Goal: Complete application form

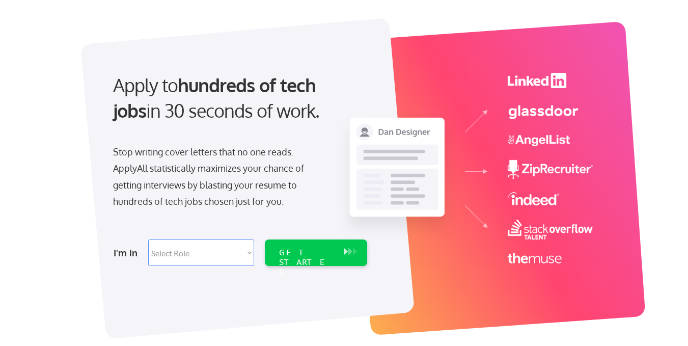
scroll to position [102, 0]
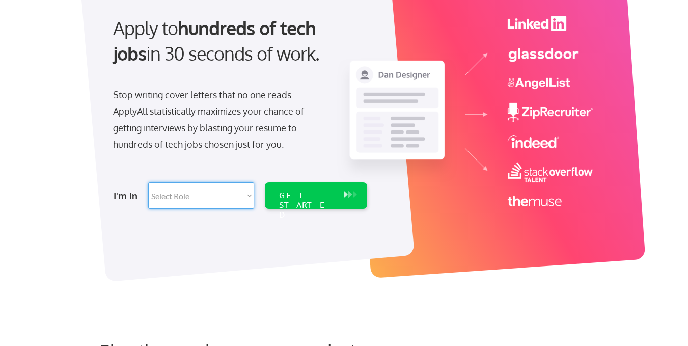
click at [206, 197] on select "Select Role Software Engineering Product Management Customer Success Sales UI/U…" at bounding box center [201, 195] width 106 height 26
click at [113, 70] on div "Apply to hundreds of tech jobs in 30 seconds of work." at bounding box center [238, 49] width 271 height 69
click at [177, 197] on select "Select Role Software Engineering Product Management Customer Success Sales UI/U…" at bounding box center [201, 195] width 106 height 26
select select ""tech_finance_biz_ops_cos""
click at [148, 182] on select "Select Role Software Engineering Product Management Customer Success Sales UI/U…" at bounding box center [201, 195] width 106 height 26
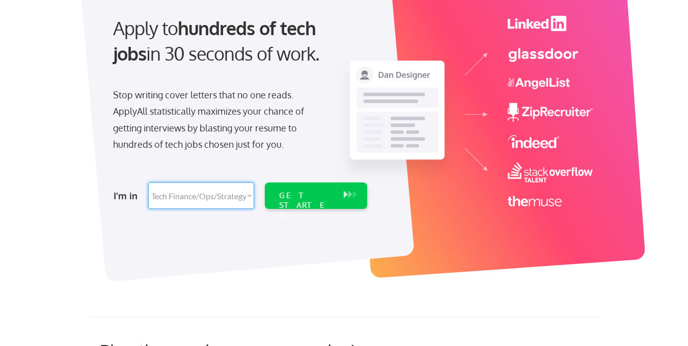
select select ""tech_finance_biz_ops_cos""
click at [315, 191] on div "GET STARTED" at bounding box center [306, 206] width 55 height 30
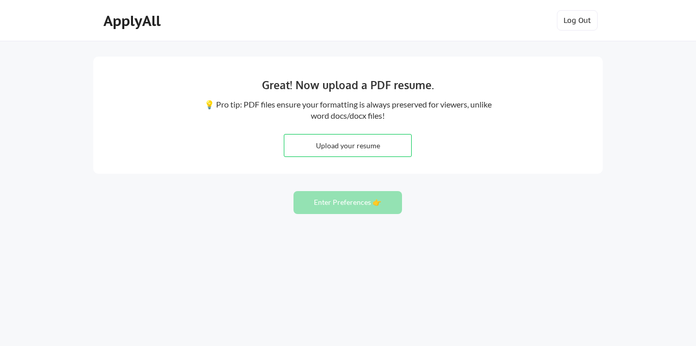
click at [362, 140] on input "file" at bounding box center [347, 146] width 127 height 22
type input "C:\fakepath\John Cardozo - Resume dt 15-Jan-25.docx"
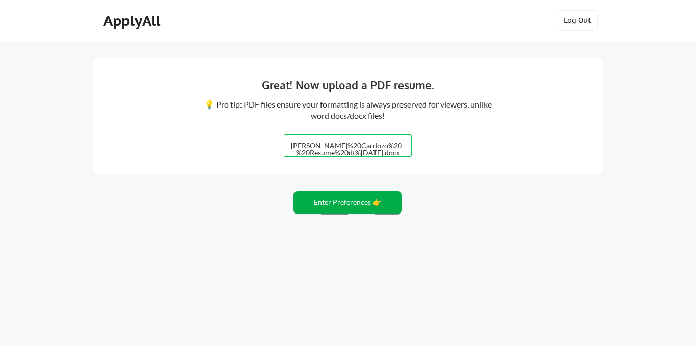
click at [341, 204] on button "Enter Preferences 👉" at bounding box center [347, 202] width 109 height 23
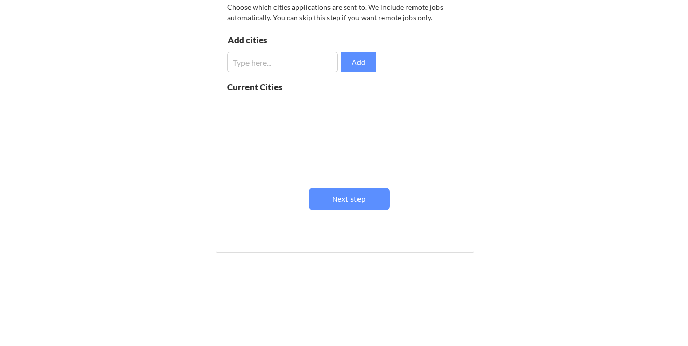
scroll to position [102, 0]
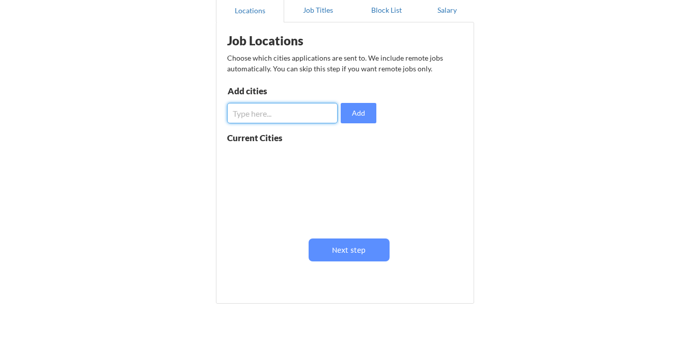
click at [310, 116] on input "input" at bounding box center [282, 113] width 111 height 20
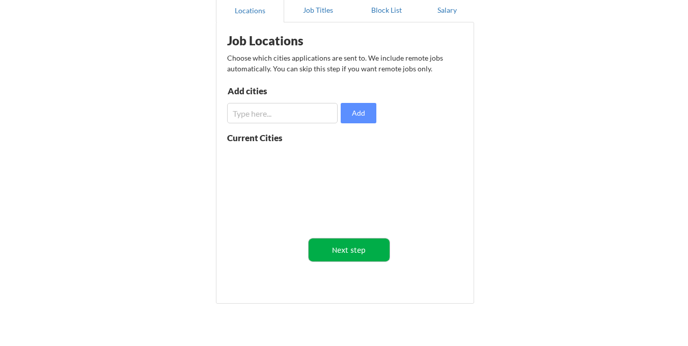
click at [345, 255] on button "Next step" at bounding box center [349, 249] width 81 height 23
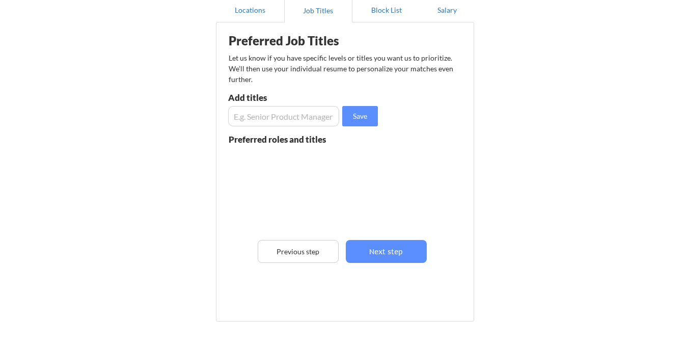
click at [264, 118] on input "input" at bounding box center [283, 116] width 111 height 20
type input "A"
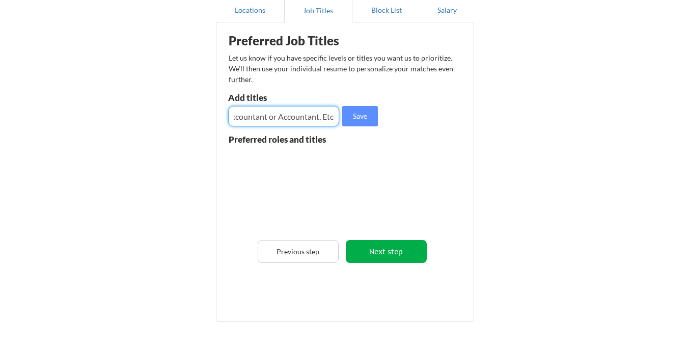
type input "Assistant Accountant or Accountant, Etc"
click at [402, 251] on button "Next step" at bounding box center [386, 251] width 81 height 23
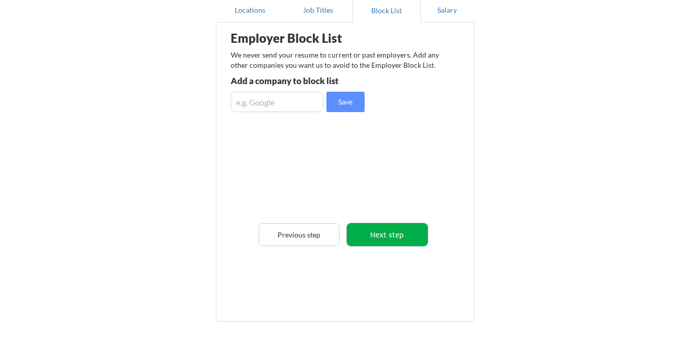
click at [381, 232] on button "Next step" at bounding box center [387, 234] width 81 height 23
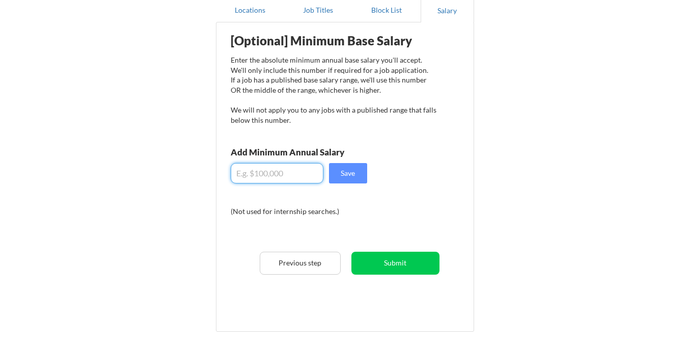
click at [281, 174] on input "input" at bounding box center [277, 173] width 93 height 20
type input "$45,000"
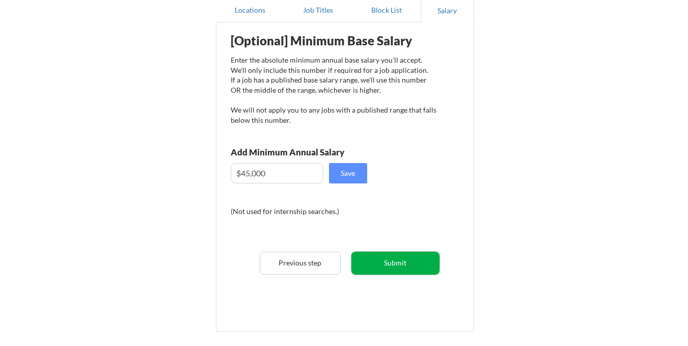
click at [390, 263] on button "Submit" at bounding box center [396, 263] width 88 height 23
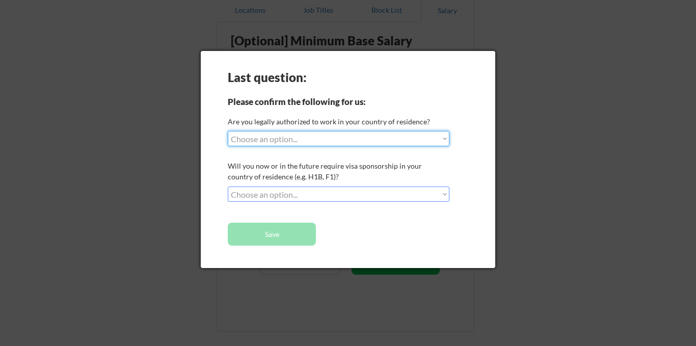
click at [315, 139] on select "Choose an option... Yes, I am a US Citizen Yes, I am a Canadian Citizen Yes, I …" at bounding box center [339, 138] width 222 height 15
select select ""no__i_am_not__yet__authorized""
click at [228, 131] on select "Choose an option... Yes, I am a US Citizen Yes, I am a Canadian Citizen Yes, I …" at bounding box center [339, 138] width 222 height 15
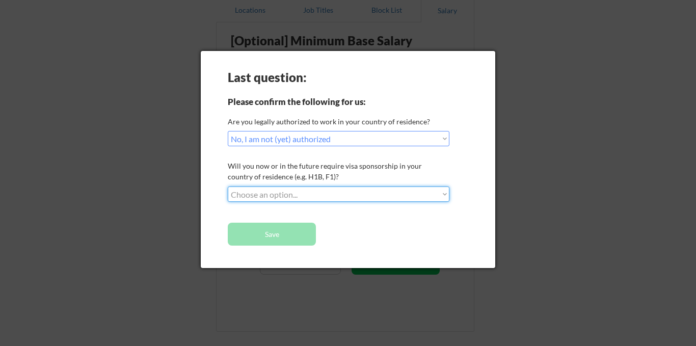
click at [262, 195] on select "Choose an option... No, I will not need sponsorship Yes, I will need sponsorship" at bounding box center [339, 193] width 222 height 15
select select ""yes__i_will_need_sponsorship""
click at [228, 186] on select "Choose an option... No, I will not need sponsorship Yes, I will need sponsorship" at bounding box center [339, 193] width 222 height 15
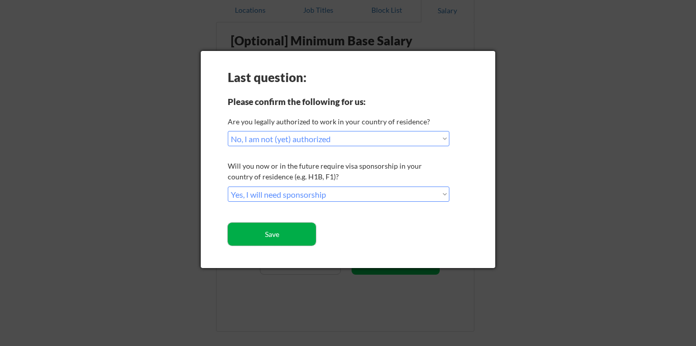
click at [282, 238] on button "Save" at bounding box center [272, 234] width 88 height 23
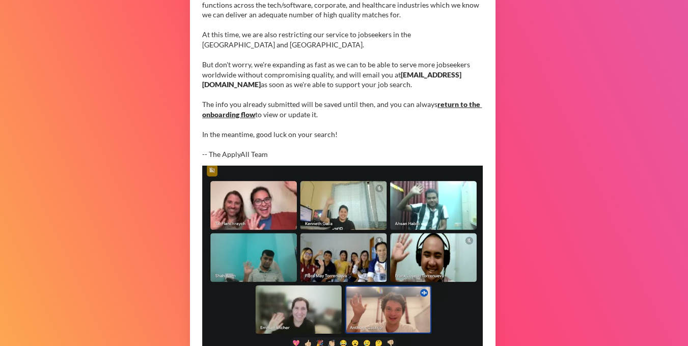
scroll to position [255, 0]
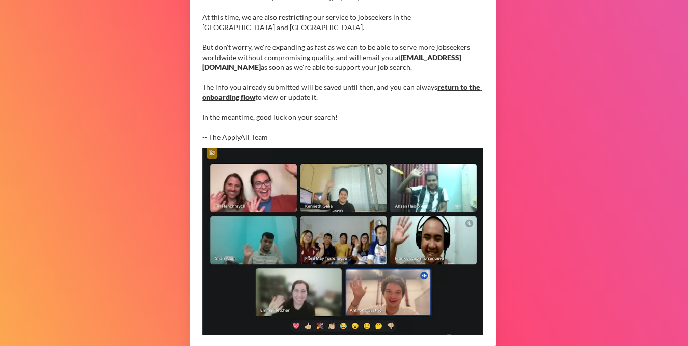
click at [265, 138] on div "You are now on the ApplyAll 2.0 waitlist, hold tight! We've learned SO much fro…" at bounding box center [342, 8] width 281 height 270
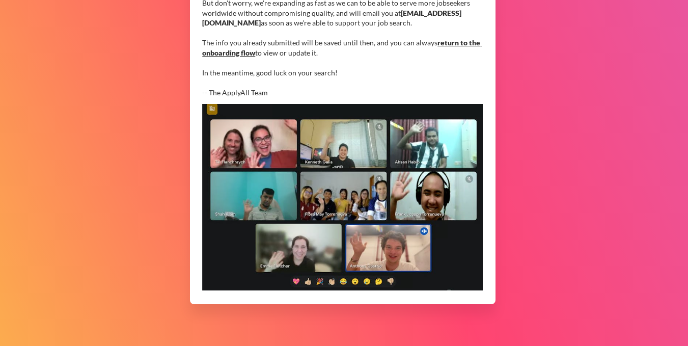
scroll to position [306, 0]
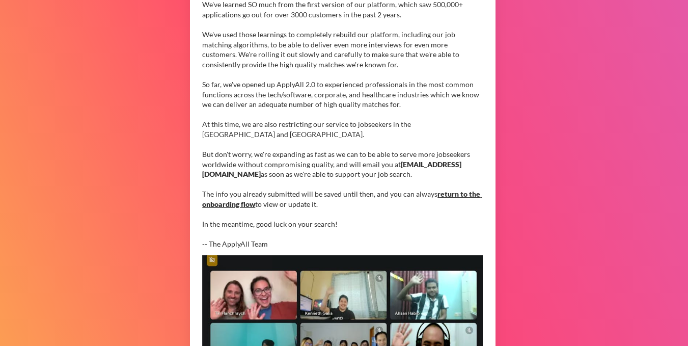
scroll to position [163, 0]
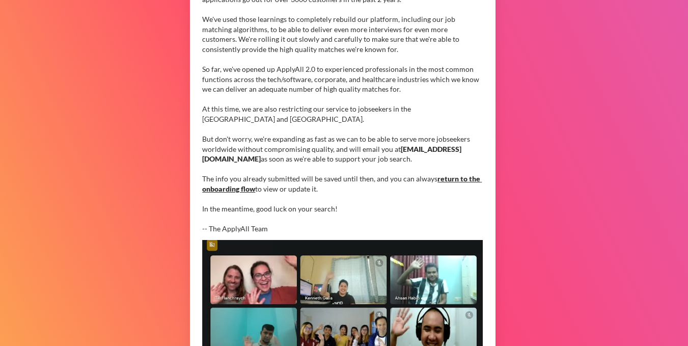
click at [339, 161] on div "You are now on the ApplyAll 2.0 waitlist, hold tight! We've learned SO much fro…" at bounding box center [342, 99] width 281 height 270
click at [341, 160] on div "You are now on the ApplyAll 2.0 waitlist, hold tight! We've learned SO much fro…" at bounding box center [342, 99] width 281 height 270
click at [314, 188] on div "You are now on the ApplyAll 2.0 waitlist, hold tight! We've learned SO much fro…" at bounding box center [342, 99] width 281 height 270
click at [318, 189] on div "You are now on the ApplyAll 2.0 waitlist, hold tight! We've learned SO much fro…" at bounding box center [342, 99] width 281 height 270
click at [318, 190] on div "You are now on the ApplyAll 2.0 waitlist, hold tight! We've learned SO much fro…" at bounding box center [342, 99] width 281 height 270
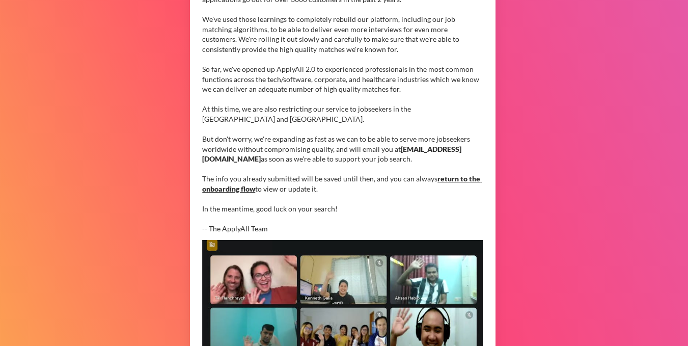
click at [331, 208] on div "You are now on the ApplyAll 2.0 waitlist, hold tight! We've learned SO much fro…" at bounding box center [342, 99] width 281 height 270
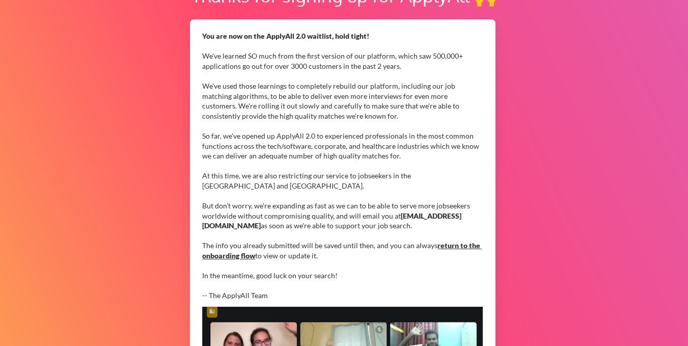
scroll to position [153, 0]
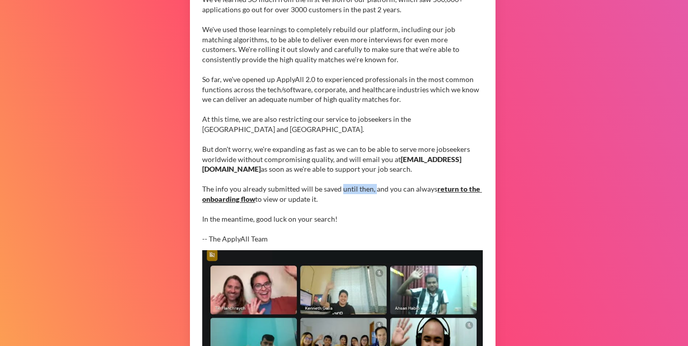
drag, startPoint x: 340, startPoint y: 189, endPoint x: 374, endPoint y: 193, distance: 34.3
click at [374, 193] on div "You are now on the ApplyAll 2.0 waitlist, hold tight! We've learned SO much fro…" at bounding box center [342, 110] width 281 height 270
click at [351, 190] on div "You are now on the ApplyAll 2.0 waitlist, hold tight! We've learned SO much fro…" at bounding box center [342, 110] width 281 height 270
drag, startPoint x: 322, startPoint y: 190, endPoint x: 370, endPoint y: 190, distance: 47.9
click at [370, 190] on div "You are now on the ApplyAll 2.0 waitlist, hold tight! We've learned SO much fro…" at bounding box center [342, 110] width 281 height 270
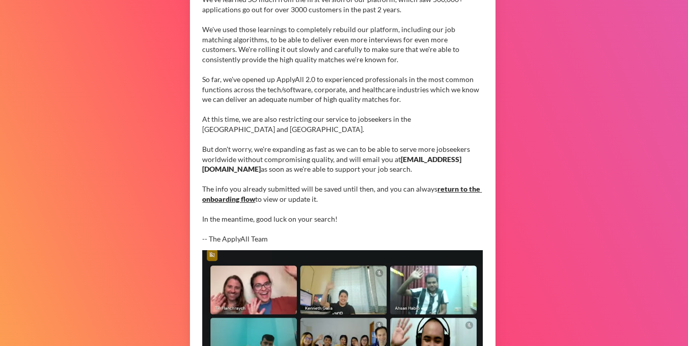
click at [328, 196] on div "You are now on the ApplyAll 2.0 waitlist, hold tight! We've learned SO much fro…" at bounding box center [342, 110] width 281 height 270
drag, startPoint x: 322, startPoint y: 186, endPoint x: 369, endPoint y: 187, distance: 47.4
click at [369, 187] on div "You are now on the ApplyAll 2.0 waitlist, hold tight! We've learned SO much fro…" at bounding box center [342, 110] width 281 height 270
click at [333, 188] on div "You are now on the ApplyAll 2.0 waitlist, hold tight! We've learned SO much fro…" at bounding box center [342, 110] width 281 height 270
drag, startPoint x: 323, startPoint y: 189, endPoint x: 354, endPoint y: 193, distance: 31.9
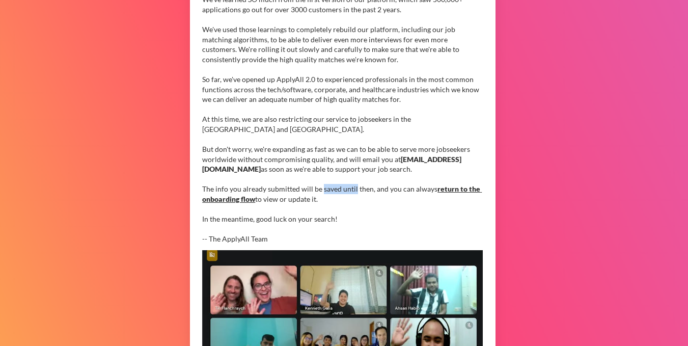
click at [354, 193] on div "You are now on the ApplyAll 2.0 waitlist, hold tight! We've learned SO much fro…" at bounding box center [342, 110] width 281 height 270
drag, startPoint x: 267, startPoint y: 188, endPoint x: 297, endPoint y: 188, distance: 30.1
click at [297, 188] on div "You are now on the ApplyAll 2.0 waitlist, hold tight! We've learned SO much fro…" at bounding box center [342, 110] width 281 height 270
drag, startPoint x: 255, startPoint y: 149, endPoint x: 386, endPoint y: 147, distance: 131.5
click at [386, 147] on div "You are now on the ApplyAll 2.0 waitlist, hold tight! We've learned SO much fro…" at bounding box center [342, 110] width 281 height 270
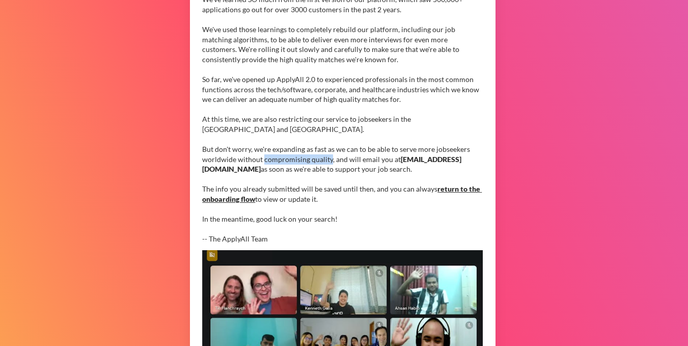
drag, startPoint x: 264, startPoint y: 159, endPoint x: 329, endPoint y: 157, distance: 64.7
click at [329, 157] on div "You are now on the ApplyAll 2.0 waitlist, hold tight! We've learned SO much fro…" at bounding box center [342, 110] width 281 height 270
drag, startPoint x: 268, startPoint y: 169, endPoint x: 342, endPoint y: 169, distance: 73.9
click at [342, 169] on div "You are now on the ApplyAll 2.0 waitlist, hold tight! We've learned SO much fro…" at bounding box center [342, 110] width 281 height 270
drag, startPoint x: 256, startPoint y: 146, endPoint x: 307, endPoint y: 147, distance: 51.0
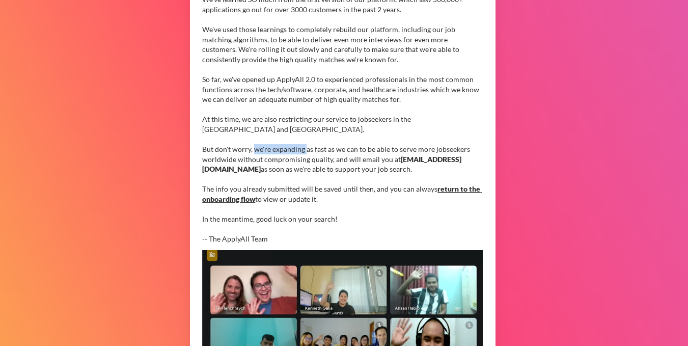
click at [307, 147] on div "You are now on the ApplyAll 2.0 waitlist, hold tight! We've learned SO much fro…" at bounding box center [342, 110] width 281 height 270
drag, startPoint x: 322, startPoint y: 191, endPoint x: 369, endPoint y: 191, distance: 47.4
click at [369, 191] on div "You are now on the ApplyAll 2.0 waitlist, hold tight! We've learned SO much fro…" at bounding box center [342, 110] width 281 height 270
drag, startPoint x: 272, startPoint y: 149, endPoint x: 325, endPoint y: 150, distance: 53.0
click at [325, 150] on div "You are now on the ApplyAll 2.0 waitlist, hold tight! We've learned SO much fro…" at bounding box center [342, 110] width 281 height 270
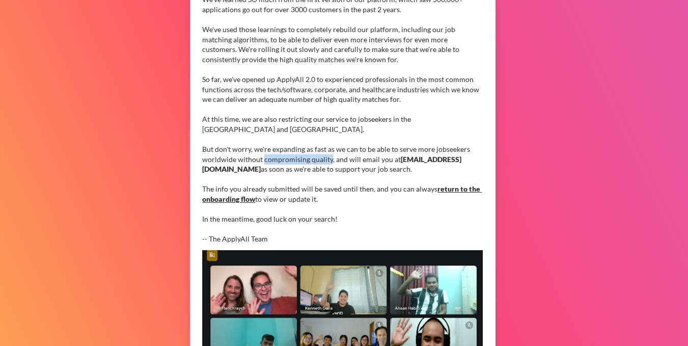
drag, startPoint x: 263, startPoint y: 158, endPoint x: 328, endPoint y: 158, distance: 65.2
click at [328, 158] on div "You are now on the ApplyAll 2.0 waitlist, hold tight! We've learned SO much fro…" at bounding box center [342, 110] width 281 height 270
drag, startPoint x: 273, startPoint y: 150, endPoint x: 325, endPoint y: 153, distance: 52.1
click at [325, 153] on div "You are now on the ApplyAll 2.0 waitlist, hold tight! We've learned SO much fro…" at bounding box center [342, 110] width 281 height 270
drag, startPoint x: 264, startPoint y: 158, endPoint x: 307, endPoint y: 159, distance: 43.3
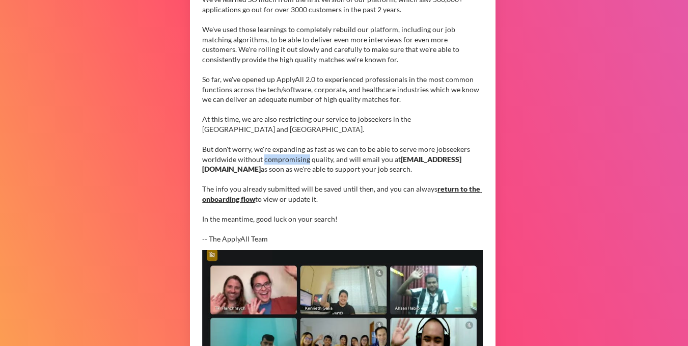
click at [307, 159] on div "You are now on the ApplyAll 2.0 waitlist, hold tight! We've learned SO much fro…" at bounding box center [342, 110] width 281 height 270
drag, startPoint x: 269, startPoint y: 169, endPoint x: 294, endPoint y: 170, distance: 25.0
click at [294, 170] on div "You are now on the ApplyAll 2.0 waitlist, hold tight! We've learned SO much fro…" at bounding box center [342, 110] width 281 height 270
drag, startPoint x: 273, startPoint y: 150, endPoint x: 304, endPoint y: 148, distance: 30.6
click at [304, 148] on div "You are now on the ApplyAll 2.0 waitlist, hold tight! We've learned SO much fro…" at bounding box center [342, 110] width 281 height 270
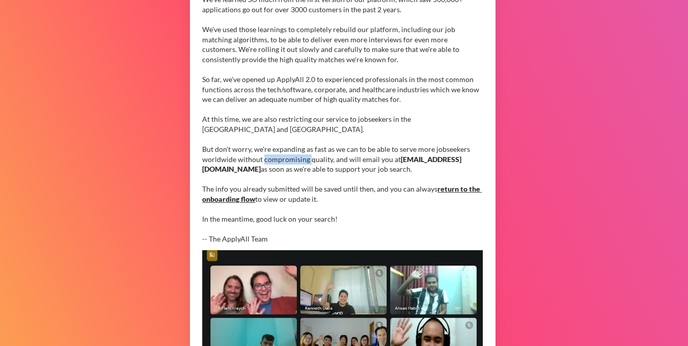
drag, startPoint x: 264, startPoint y: 161, endPoint x: 308, endPoint y: 161, distance: 43.3
click at [308, 161] on div "You are now on the ApplyAll 2.0 waitlist, hold tight! We've learned SO much fro…" at bounding box center [342, 110] width 281 height 270
drag, startPoint x: 274, startPoint y: 148, endPoint x: 281, endPoint y: 148, distance: 6.6
click at [281, 148] on div "You are now on the ApplyAll 2.0 waitlist, hold tight! We've learned SO much fro…" at bounding box center [342, 110] width 281 height 270
drag, startPoint x: 273, startPoint y: 148, endPoint x: 303, endPoint y: 149, distance: 30.1
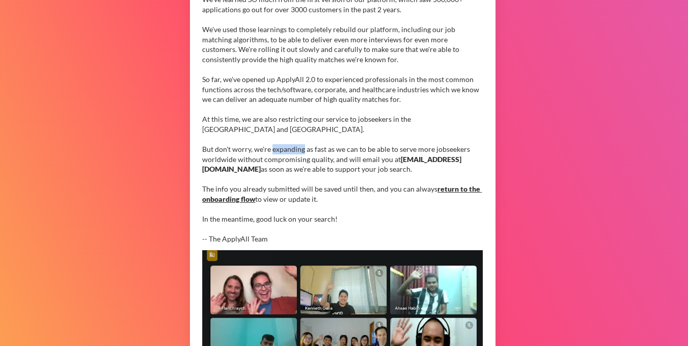
click at [303, 149] on div "You are now on the ApplyAll 2.0 waitlist, hold tight! We've learned SO much fro…" at bounding box center [342, 110] width 281 height 270
drag, startPoint x: 264, startPoint y: 158, endPoint x: 307, endPoint y: 157, distance: 43.3
click at [307, 157] on div "You are now on the ApplyAll 2.0 waitlist, hold tight! We've learned SO much fro…" at bounding box center [342, 110] width 281 height 270
drag, startPoint x: 269, startPoint y: 170, endPoint x: 291, endPoint y: 170, distance: 22.9
click at [291, 170] on div "You are now on the ApplyAll 2.0 waitlist, hold tight! We've learned SO much fro…" at bounding box center [342, 110] width 281 height 270
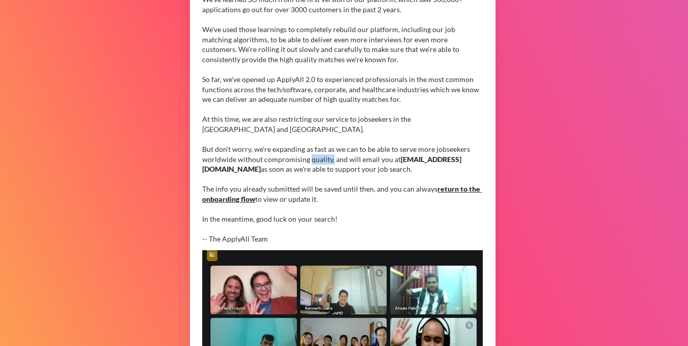
drag, startPoint x: 310, startPoint y: 160, endPoint x: 331, endPoint y: 158, distance: 20.9
click at [331, 158] on div "You are now on the ApplyAll 2.0 waitlist, hold tight! We've learned SO much fro…" at bounding box center [342, 110] width 281 height 270
drag, startPoint x: 274, startPoint y: 150, endPoint x: 303, endPoint y: 150, distance: 29.6
click at [303, 150] on div "You are now on the ApplyAll 2.0 waitlist, hold tight! We've learned SO much fro…" at bounding box center [342, 110] width 281 height 270
drag, startPoint x: 278, startPoint y: 120, endPoint x: 309, endPoint y: 121, distance: 31.1
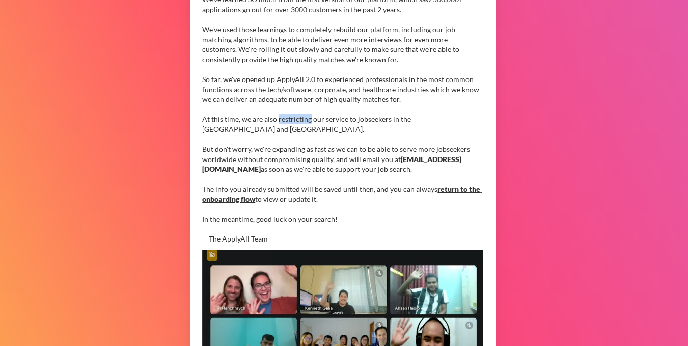
click at [309, 121] on div "You are now on the ApplyAll 2.0 waitlist, hold tight! We've learned SO much fro…" at bounding box center [342, 110] width 281 height 270
drag, startPoint x: 274, startPoint y: 148, endPoint x: 303, endPoint y: 152, distance: 29.8
click at [303, 152] on div "You are now on the ApplyAll 2.0 waitlist, hold tight! We've learned SO much fro…" at bounding box center [342, 110] width 281 height 270
drag, startPoint x: 264, startPoint y: 158, endPoint x: 305, endPoint y: 159, distance: 41.3
click at [305, 159] on div "You are now on the ApplyAll 2.0 waitlist, hold tight! We've learned SO much fro…" at bounding box center [342, 110] width 281 height 270
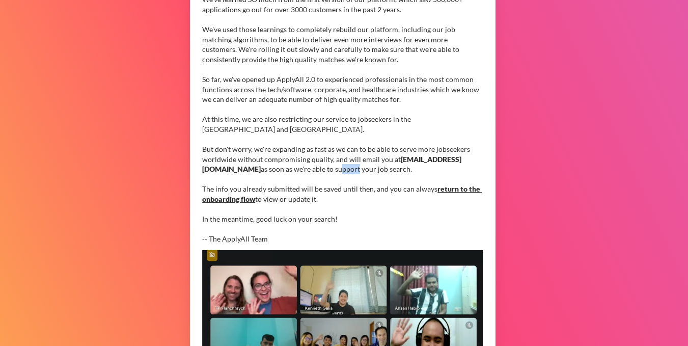
drag, startPoint x: 270, startPoint y: 170, endPoint x: 290, endPoint y: 169, distance: 20.9
click at [290, 169] on div "You are now on the ApplyAll 2.0 waitlist, hold tight! We've learned SO much fro…" at bounding box center [342, 110] width 281 height 270
drag, startPoint x: 267, startPoint y: 170, endPoint x: 291, endPoint y: 169, distance: 24.0
click at [291, 169] on div "You are now on the ApplyAll 2.0 waitlist, hold tight! We've learned SO much fro…" at bounding box center [342, 110] width 281 height 270
drag, startPoint x: 262, startPoint y: 158, endPoint x: 305, endPoint y: 157, distance: 42.8
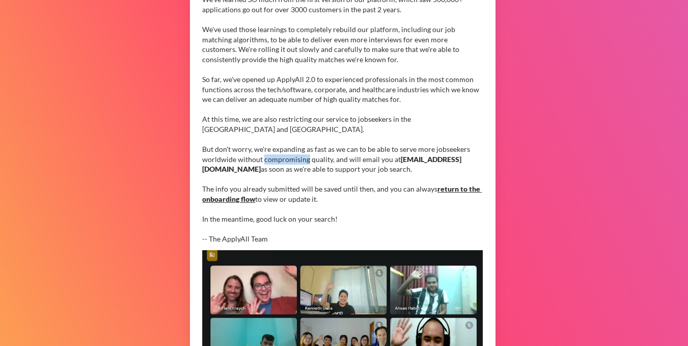
click at [305, 157] on div "You are now on the ApplyAll 2.0 waitlist, hold tight! We've learned SO much fro…" at bounding box center [342, 110] width 281 height 270
drag, startPoint x: 273, startPoint y: 150, endPoint x: 303, endPoint y: 151, distance: 29.6
click at [303, 151] on div "You are now on the ApplyAll 2.0 waitlist, hold tight! We've learned SO much fro…" at bounding box center [342, 110] width 281 height 270
drag, startPoint x: 263, startPoint y: 160, endPoint x: 306, endPoint y: 159, distance: 43.3
click at [306, 159] on div "You are now on the ApplyAll 2.0 waitlist, hold tight! We've learned SO much fro…" at bounding box center [342, 110] width 281 height 270
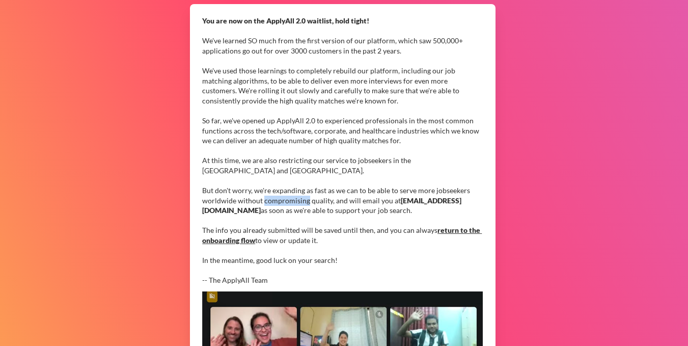
scroll to position [112, 0]
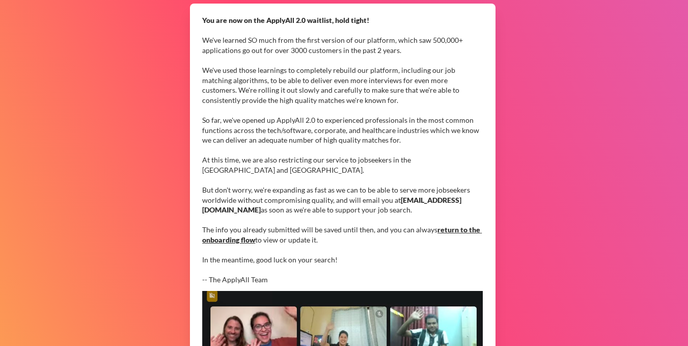
click at [266, 210] on div "You are now on the ApplyAll 2.0 waitlist, hold tight! We've learned SO much fro…" at bounding box center [342, 150] width 281 height 270
drag, startPoint x: 262, startPoint y: 201, endPoint x: 306, endPoint y: 201, distance: 43.8
click at [306, 201] on div "You are now on the ApplyAll 2.0 waitlist, hold tight! We've learned SO much fro…" at bounding box center [342, 150] width 281 height 270
drag, startPoint x: 309, startPoint y: 201, endPoint x: 330, endPoint y: 200, distance: 20.4
click at [330, 200] on div "You are now on the ApplyAll 2.0 waitlist, hold tight! We've learned SO much fro…" at bounding box center [342, 150] width 281 height 270
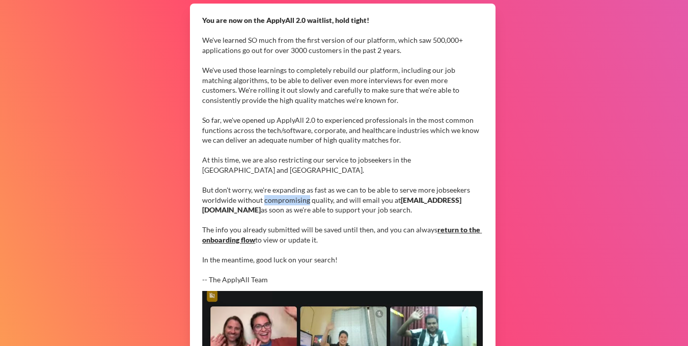
drag, startPoint x: 264, startPoint y: 203, endPoint x: 306, endPoint y: 203, distance: 41.8
click at [306, 203] on div "You are now on the ApplyAll 2.0 waitlist, hold tight! We've learned SO much fro…" at bounding box center [342, 150] width 281 height 270
drag, startPoint x: 309, startPoint y: 203, endPoint x: 330, endPoint y: 202, distance: 20.4
click at [330, 202] on div "You are now on the ApplyAll 2.0 waitlist, hold tight! We've learned SO much fro…" at bounding box center [342, 150] width 281 height 270
drag, startPoint x: 264, startPoint y: 202, endPoint x: 310, endPoint y: 200, distance: 45.9
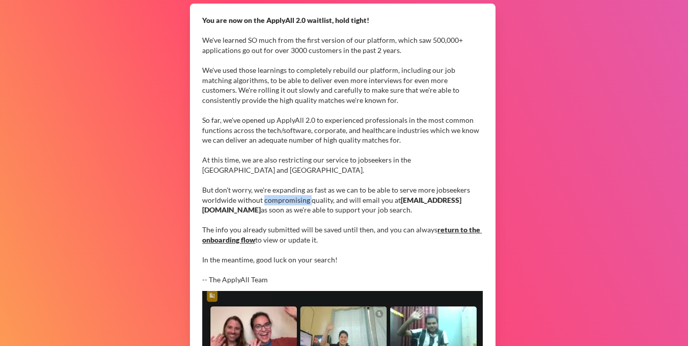
click at [310, 200] on div "You are now on the ApplyAll 2.0 waitlist, hold tight! We've learned SO much fro…" at bounding box center [342, 150] width 281 height 270
click at [269, 207] on div "You are now on the ApplyAll 2.0 waitlist, hold tight! We've learned SO much fro…" at bounding box center [342, 150] width 281 height 270
drag, startPoint x: 264, startPoint y: 202, endPoint x: 307, endPoint y: 201, distance: 42.3
click at [307, 201] on div "You are now on the ApplyAll 2.0 waitlist, hold tight! We've learned SO much fro…" at bounding box center [342, 150] width 281 height 270
click at [259, 217] on div "You are now on the ApplyAll 2.0 waitlist, hold tight! We've learned SO much fro…" at bounding box center [342, 150] width 281 height 270
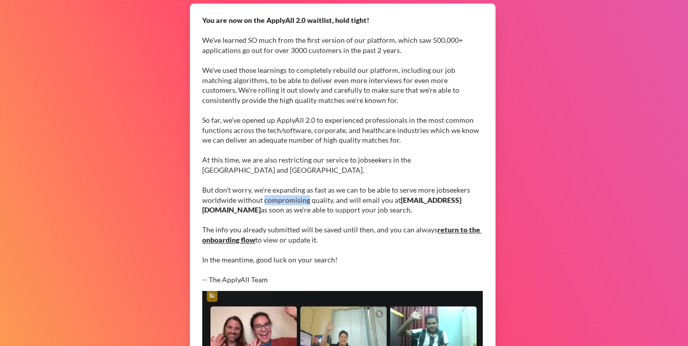
drag, startPoint x: 263, startPoint y: 202, endPoint x: 306, endPoint y: 203, distance: 43.3
click at [306, 203] on div "You are now on the ApplyAll 2.0 waitlist, hold tight! We've learned SO much fro…" at bounding box center [342, 150] width 281 height 270
drag, startPoint x: 309, startPoint y: 200, endPoint x: 329, endPoint y: 200, distance: 19.9
click at [329, 200] on div "You are now on the ApplyAll 2.0 waitlist, hold tight! We've learned SO much fro…" at bounding box center [342, 150] width 281 height 270
drag, startPoint x: 262, startPoint y: 200, endPoint x: 307, endPoint y: 199, distance: 44.3
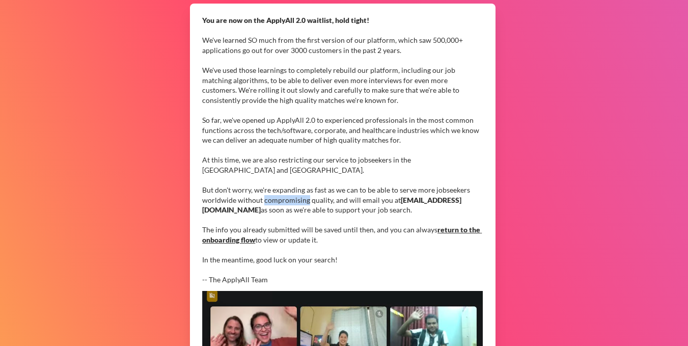
click at [307, 199] on div "You are now on the ApplyAll 2.0 waitlist, hold tight! We've learned SO much fro…" at bounding box center [342, 150] width 281 height 270
drag, startPoint x: 309, startPoint y: 199, endPoint x: 330, endPoint y: 198, distance: 20.4
click at [330, 198] on div "You are now on the ApplyAll 2.0 waitlist, hold tight! We've learned SO much fro…" at bounding box center [342, 150] width 281 height 270
drag, startPoint x: 264, startPoint y: 198, endPoint x: 309, endPoint y: 201, distance: 44.5
click at [309, 201] on div "You are now on the ApplyAll 2.0 waitlist, hold tight! We've learned SO much fro…" at bounding box center [342, 150] width 281 height 270
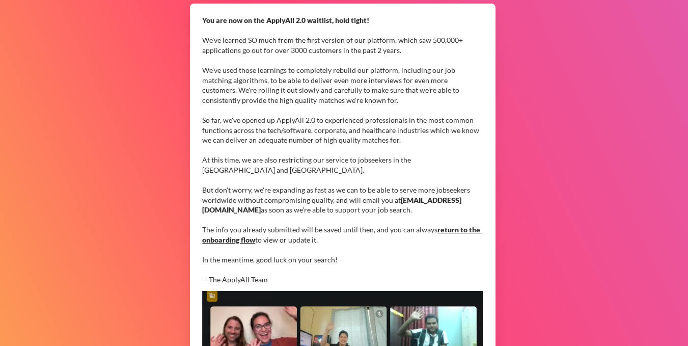
click at [315, 202] on div "You are now on the ApplyAll 2.0 waitlist, hold tight! We've learned SO much fro…" at bounding box center [342, 150] width 281 height 270
drag, startPoint x: 309, startPoint y: 199, endPoint x: 330, endPoint y: 200, distance: 21.4
click at [330, 200] on div "You are now on the ApplyAll 2.0 waitlist, hold tight! We've learned SO much fro…" at bounding box center [342, 150] width 281 height 270
drag, startPoint x: 262, startPoint y: 201, endPoint x: 307, endPoint y: 202, distance: 44.8
click at [307, 202] on div "You are now on the ApplyAll 2.0 waitlist, hold tight! We've learned SO much fro…" at bounding box center [342, 150] width 281 height 270
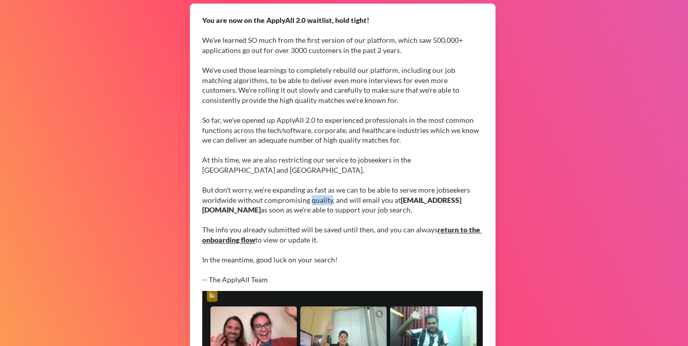
drag, startPoint x: 310, startPoint y: 198, endPoint x: 330, endPoint y: 200, distance: 20.0
click at [330, 200] on div "You are now on the ApplyAll 2.0 waitlist, hold tight! We've learned SO much fro…" at bounding box center [342, 150] width 281 height 270
drag, startPoint x: 345, startPoint y: 198, endPoint x: 355, endPoint y: 198, distance: 9.2
click at [355, 198] on div "You are now on the ApplyAll 2.0 waitlist, hold tight! We've learned SO much fro…" at bounding box center [342, 150] width 281 height 270
drag, startPoint x: 359, startPoint y: 201, endPoint x: 374, endPoint y: 201, distance: 14.8
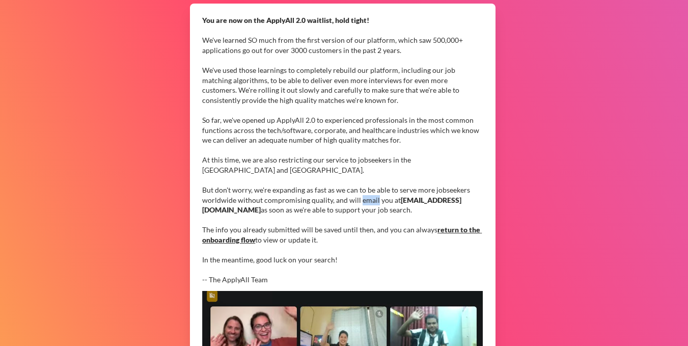
click at [374, 201] on div "You are now on the ApplyAll 2.0 waitlist, hold tight! We've learned SO much fro…" at bounding box center [342, 150] width 281 height 270
drag, startPoint x: 273, startPoint y: 190, endPoint x: 303, endPoint y: 193, distance: 29.7
click at [303, 193] on div "You are now on the ApplyAll 2.0 waitlist, hold tight! We've learned SO much fro…" at bounding box center [342, 150] width 281 height 270
drag, startPoint x: 263, startPoint y: 202, endPoint x: 306, endPoint y: 201, distance: 43.3
click at [306, 201] on div "You are now on the ApplyAll 2.0 waitlist, hold tight! We've learned SO much fro…" at bounding box center [342, 150] width 281 height 270
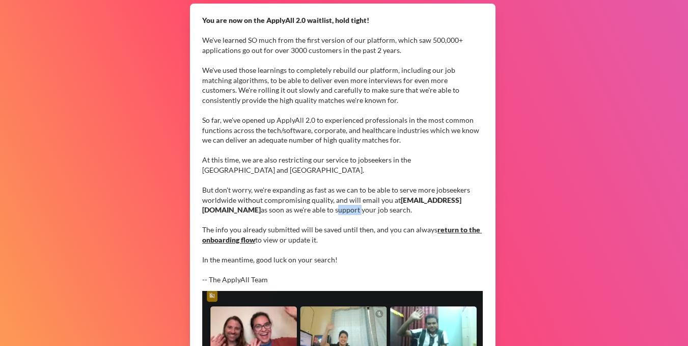
drag, startPoint x: 267, startPoint y: 211, endPoint x: 292, endPoint y: 209, distance: 24.5
click at [292, 209] on div "You are now on the ApplyAll 2.0 waitlist, hold tight! We've learned SO much fro…" at bounding box center [342, 150] width 281 height 270
drag, startPoint x: 295, startPoint y: 210, endPoint x: 307, endPoint y: 210, distance: 12.2
click at [307, 210] on div "You are now on the ApplyAll 2.0 waitlist, hold tight! We've learned SO much fro…" at bounding box center [342, 150] width 281 height 270
drag, startPoint x: 309, startPoint y: 209, endPoint x: 317, endPoint y: 209, distance: 8.2
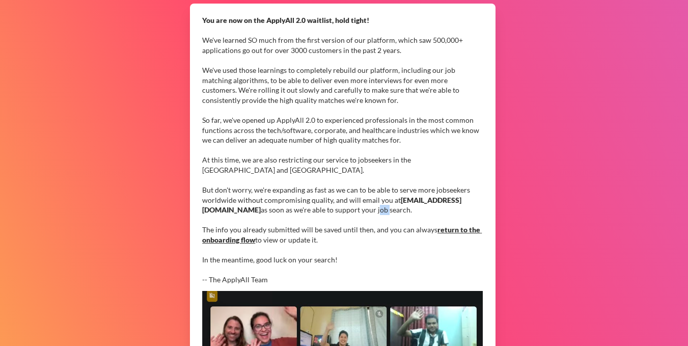
click at [317, 209] on div "You are now on the ApplyAll 2.0 waitlist, hold tight! We've learned SO much fro…" at bounding box center [342, 150] width 281 height 270
drag, startPoint x: 321, startPoint y: 209, endPoint x: 341, endPoint y: 207, distance: 20.0
click at [341, 207] on div "You are now on the ApplyAll 2.0 waitlist, hold tight! We've learned SO much fro…" at bounding box center [342, 150] width 281 height 270
drag, startPoint x: 264, startPoint y: 201, endPoint x: 308, endPoint y: 201, distance: 43.3
click at [308, 201] on div "You are now on the ApplyAll 2.0 waitlist, hold tight! We've learned SO much fro…" at bounding box center [342, 150] width 281 height 270
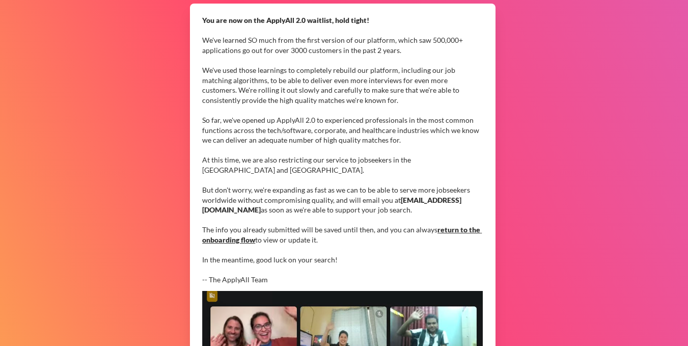
click at [311, 199] on div "You are now on the ApplyAll 2.0 waitlist, hold tight! We've learned SO much fro…" at bounding box center [342, 150] width 281 height 270
drag, startPoint x: 263, startPoint y: 200, endPoint x: 307, endPoint y: 197, distance: 43.9
click at [307, 197] on div "You are now on the ApplyAll 2.0 waitlist, hold tight! We've learned SO much fro…" at bounding box center [342, 150] width 281 height 270
drag, startPoint x: 310, startPoint y: 198, endPoint x: 331, endPoint y: 200, distance: 21.0
click at [331, 200] on div "You are now on the ApplyAll 2.0 waitlist, hold tight! We've learned SO much fro…" at bounding box center [342, 150] width 281 height 270
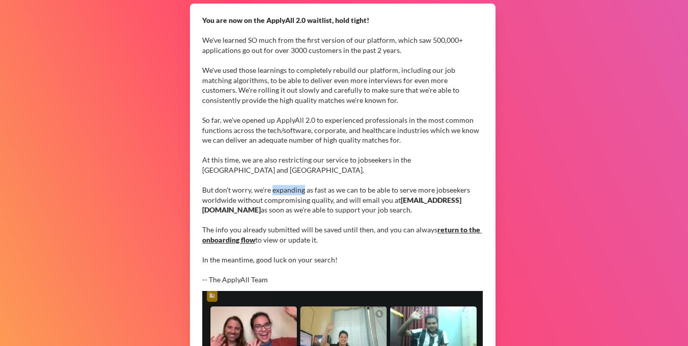
drag, startPoint x: 273, startPoint y: 189, endPoint x: 304, endPoint y: 190, distance: 31.1
click at [304, 190] on div "You are now on the ApplyAll 2.0 waitlist, hold tight! We've learned SO much fro…" at bounding box center [342, 150] width 281 height 270
drag, startPoint x: 264, startPoint y: 203, endPoint x: 306, endPoint y: 202, distance: 42.3
click at [306, 202] on div "You are now on the ApplyAll 2.0 waitlist, hold tight! We've learned SO much fro…" at bounding box center [342, 150] width 281 height 270
drag, startPoint x: 309, startPoint y: 199, endPoint x: 331, endPoint y: 201, distance: 21.5
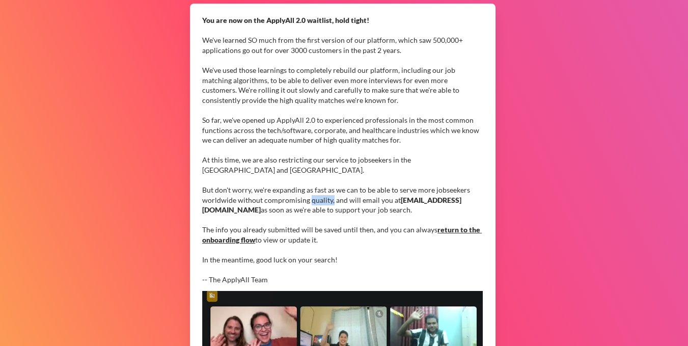
click at [331, 201] on div "You are now on the ApplyAll 2.0 waitlist, hold tight! We've learned SO much fro…" at bounding box center [342, 150] width 281 height 270
drag, startPoint x: 268, startPoint y: 210, endPoint x: 292, endPoint y: 209, distance: 24.5
click at [292, 209] on div "You are now on the ApplyAll 2.0 waitlist, hold tight! We've learned SO much fro…" at bounding box center [342, 150] width 281 height 270
drag, startPoint x: 322, startPoint y: 210, endPoint x: 345, endPoint y: 210, distance: 23.4
click at [345, 210] on div "You are now on the ApplyAll 2.0 waitlist, hold tight! We've learned SO much fro…" at bounding box center [342, 150] width 281 height 270
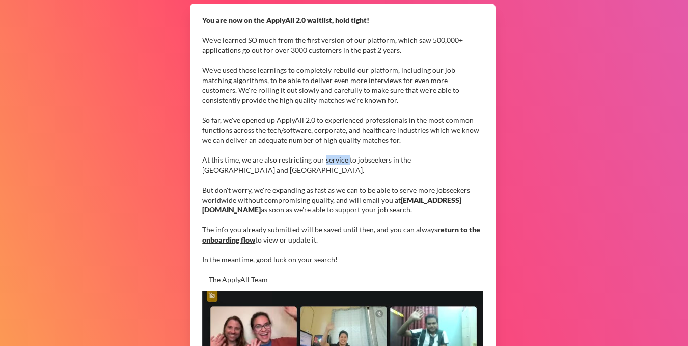
drag, startPoint x: 324, startPoint y: 160, endPoint x: 348, endPoint y: 160, distance: 24.5
click at [348, 160] on div "You are now on the ApplyAll 2.0 waitlist, hold tight! We've learned SO much fro…" at bounding box center [342, 150] width 281 height 270
drag, startPoint x: 313, startPoint y: 129, endPoint x: 342, endPoint y: 131, distance: 28.6
click at [342, 131] on div "You are now on the ApplyAll 2.0 waitlist, hold tight! We've learned SO much fro…" at bounding box center [342, 150] width 281 height 270
drag, startPoint x: 359, startPoint y: 130, endPoint x: 392, endPoint y: 131, distance: 32.6
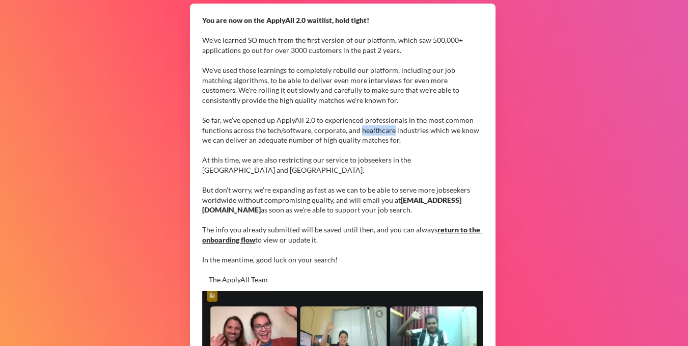
click at [392, 131] on div "You are now on the ApplyAll 2.0 waitlist, hold tight! We've learned SO much fro…" at bounding box center [342, 150] width 281 height 270
drag, startPoint x: 395, startPoint y: 129, endPoint x: 421, endPoint y: 129, distance: 26.0
click at [421, 129] on div "You are now on the ApplyAll 2.0 waitlist, hold tight! We've learned SO much fro…" at bounding box center [342, 150] width 281 height 270
drag, startPoint x: 277, startPoint y: 159, endPoint x: 308, endPoint y: 159, distance: 31.1
click at [308, 159] on div "You are now on the ApplyAll 2.0 waitlist, hold tight! We've learned SO much fro…" at bounding box center [342, 150] width 281 height 270
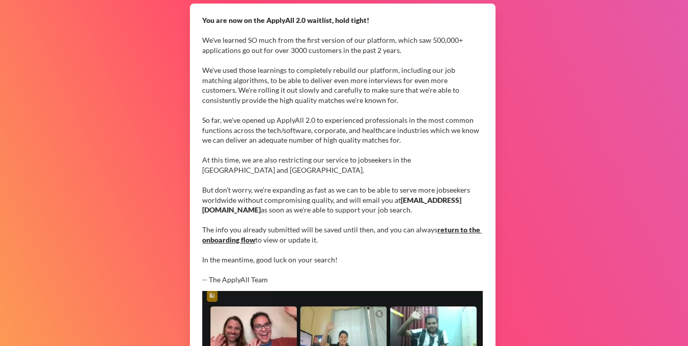
click at [297, 192] on div "You are now on the ApplyAll 2.0 waitlist, hold tight! We've learned SO much fro…" at bounding box center [342, 150] width 281 height 270
drag, startPoint x: 273, startPoint y: 192, endPoint x: 304, endPoint y: 191, distance: 30.6
click at [304, 191] on div "You are now on the ApplyAll 2.0 waitlist, hold tight! We've learned SO much fro…" at bounding box center [342, 150] width 281 height 270
drag, startPoint x: 266, startPoint y: 202, endPoint x: 303, endPoint y: 201, distance: 37.2
click at [303, 201] on div "You are now on the ApplyAll 2.0 waitlist, hold tight! We've learned SO much fro…" at bounding box center [342, 150] width 281 height 270
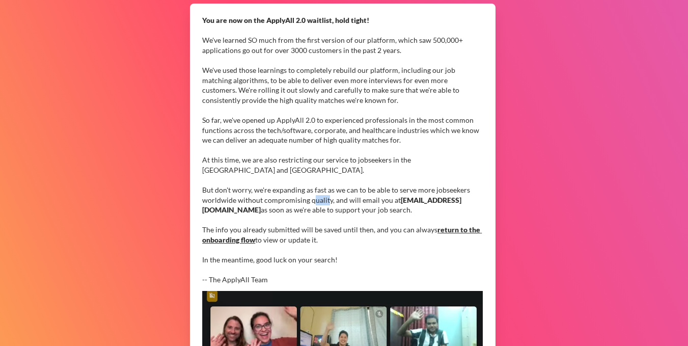
drag, startPoint x: 312, startPoint y: 199, endPoint x: 325, endPoint y: 201, distance: 13.4
click at [325, 201] on div "You are now on the ApplyAll 2.0 waitlist, hold tight! We've learned SO much fro…" at bounding box center [342, 150] width 281 height 270
drag, startPoint x: 272, startPoint y: 190, endPoint x: 300, endPoint y: 190, distance: 27.5
click at [300, 190] on div "You are now on the ApplyAll 2.0 waitlist, hold tight! We've learned SO much fro…" at bounding box center [342, 150] width 281 height 270
drag, startPoint x: 263, startPoint y: 199, endPoint x: 306, endPoint y: 201, distance: 42.8
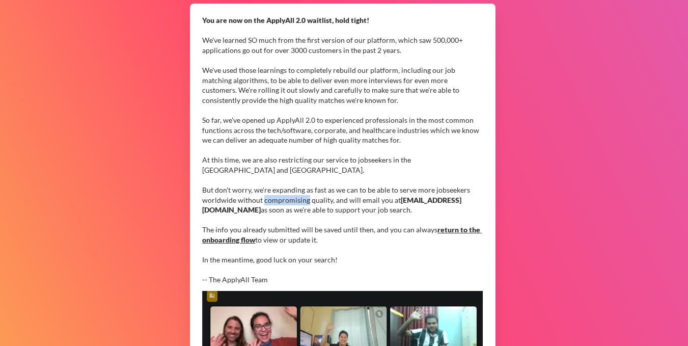
click at [306, 201] on div "You are now on the ApplyAll 2.0 waitlist, hold tight! We've learned SO much fro…" at bounding box center [342, 150] width 281 height 270
drag, startPoint x: 205, startPoint y: 202, endPoint x: 234, endPoint y: 202, distance: 29.6
click at [234, 202] on div "You are now on the ApplyAll 2.0 waitlist, hold tight! We've learned SO much fro…" at bounding box center [342, 150] width 281 height 270
drag, startPoint x: 279, startPoint y: 157, endPoint x: 308, endPoint y: 159, distance: 29.6
click at [308, 159] on div "You are now on the ApplyAll 2.0 waitlist, hold tight! We've learned SO much fro…" at bounding box center [342, 150] width 281 height 270
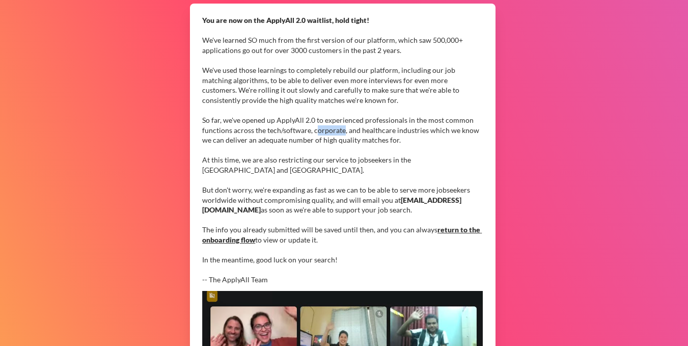
drag, startPoint x: 315, startPoint y: 128, endPoint x: 343, endPoint y: 129, distance: 27.5
click at [343, 129] on div "You are now on the ApplyAll 2.0 waitlist, hold tight! We've learned SO much fro…" at bounding box center [342, 150] width 281 height 270
drag, startPoint x: 291, startPoint y: 141, endPoint x: 311, endPoint y: 139, distance: 20.0
click at [311, 139] on div "You are now on the ApplyAll 2.0 waitlist, hold tight! We've learned SO much fro…" at bounding box center [342, 150] width 281 height 270
drag, startPoint x: 288, startPoint y: 139, endPoint x: 309, endPoint y: 140, distance: 20.9
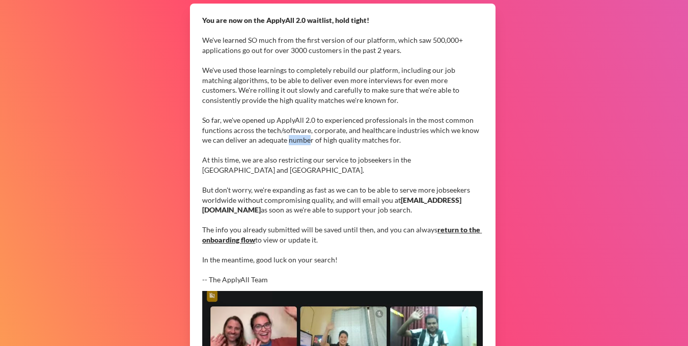
click at [309, 140] on div "You are now on the ApplyAll 2.0 waitlist, hold tight! We've learned SO much fro…" at bounding box center [342, 150] width 281 height 270
drag, startPoint x: 356, startPoint y: 159, endPoint x: 386, endPoint y: 157, distance: 30.1
click at [386, 157] on div "You are now on the ApplyAll 2.0 waitlist, hold tight! We've learned SO much fro…" at bounding box center [342, 150] width 281 height 270
drag, startPoint x: 361, startPoint y: 130, endPoint x: 392, endPoint y: 130, distance: 31.1
click at [392, 130] on div "You are now on the ApplyAll 2.0 waitlist, hold tight! We've learned SO much fro…" at bounding box center [342, 150] width 281 height 270
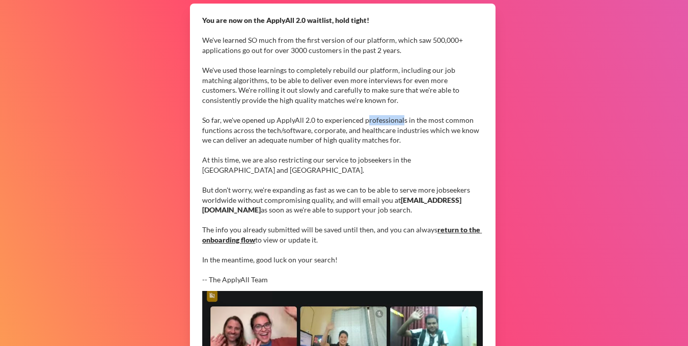
drag, startPoint x: 366, startPoint y: 117, endPoint x: 402, endPoint y: 121, distance: 36.4
click at [402, 121] on div "You are now on the ApplyAll 2.0 waitlist, hold tight! We've learned SO much fro…" at bounding box center [342, 150] width 281 height 270
drag, startPoint x: 276, startPoint y: 191, endPoint x: 304, endPoint y: 190, distance: 28.0
click at [304, 190] on div "You are now on the ApplyAll 2.0 waitlist, hold tight! We've learned SO much fro…" at bounding box center [342, 150] width 281 height 270
drag, startPoint x: 271, startPoint y: 190, endPoint x: 305, endPoint y: 190, distance: 33.6
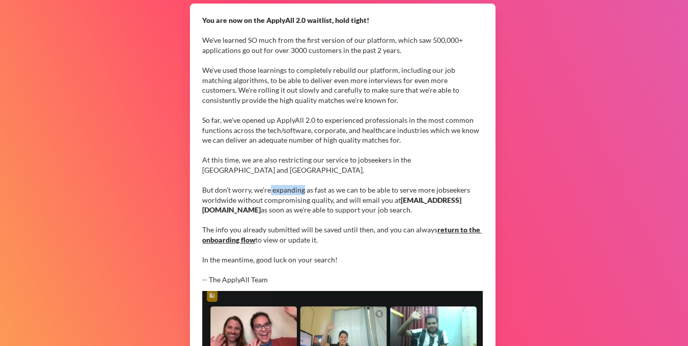
click at [305, 190] on div "You are now on the ApplyAll 2.0 waitlist, hold tight! We've learned SO much fro…" at bounding box center [342, 150] width 281 height 270
drag, startPoint x: 263, startPoint y: 201, endPoint x: 306, endPoint y: 201, distance: 42.3
click at [306, 201] on div "You are now on the ApplyAll 2.0 waitlist, hold tight! We've learned SO much fro…" at bounding box center [342, 150] width 281 height 270
